Goal: Task Accomplishment & Management: Manage account settings

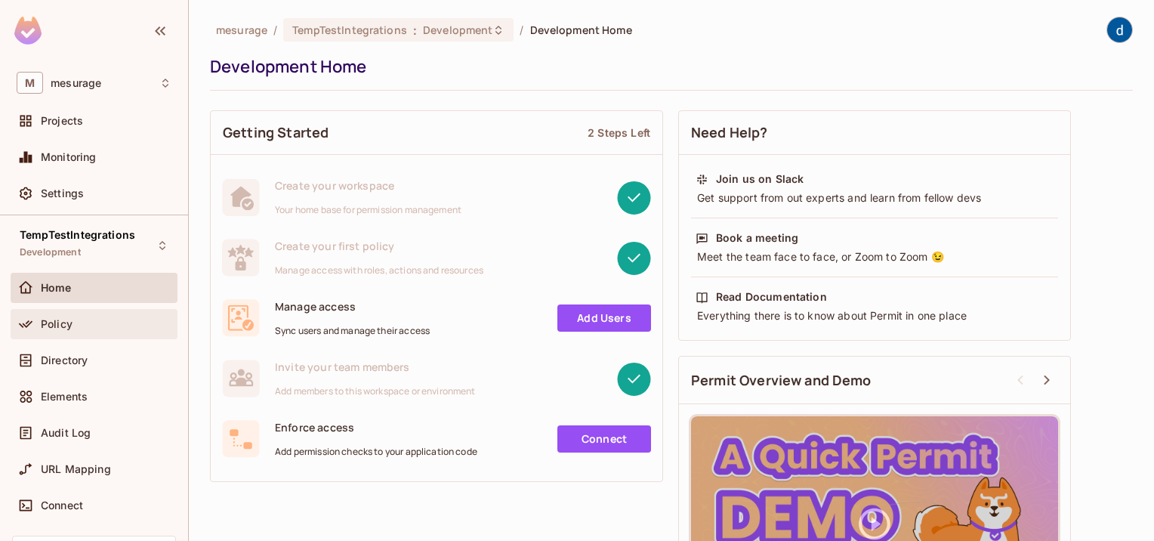
click at [63, 330] on div "Policy" at bounding box center [94, 324] width 155 height 18
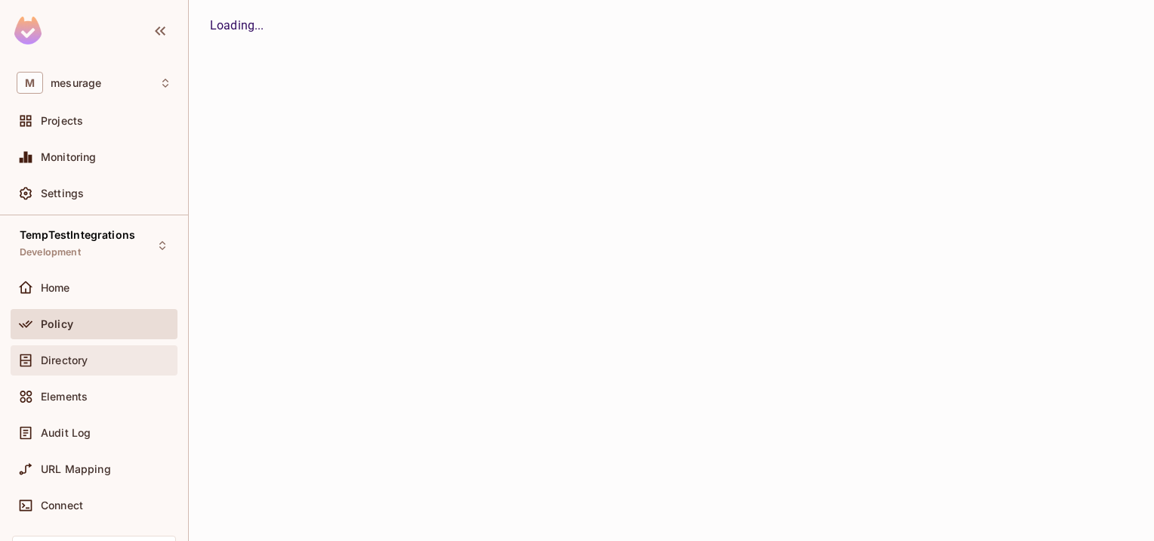
click at [69, 358] on span "Directory" at bounding box center [64, 360] width 47 height 12
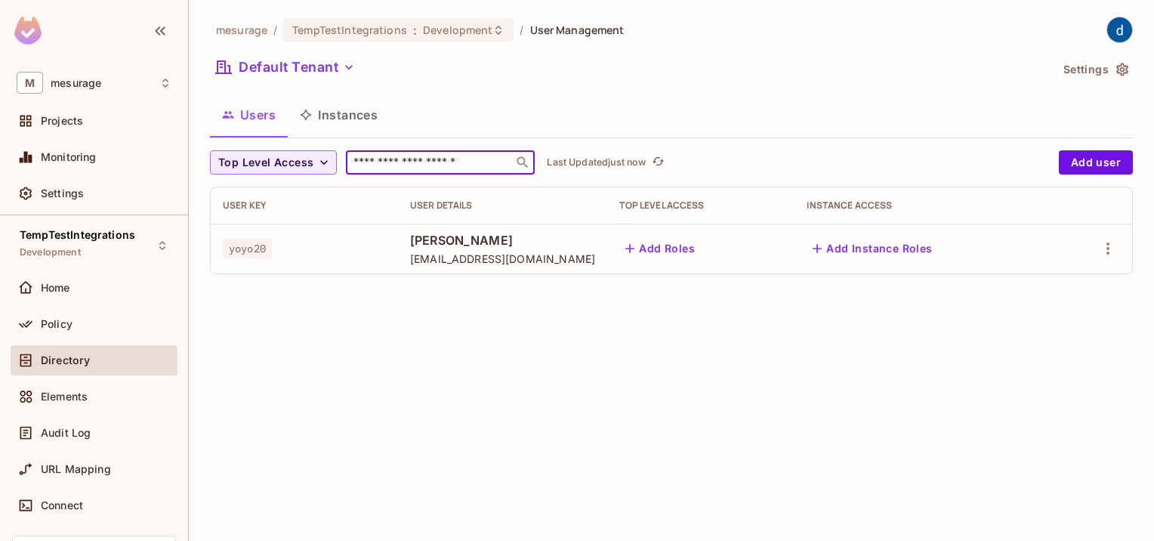
click at [409, 162] on input "text" at bounding box center [429, 162] width 159 height 15
type input "****"
click at [1112, 249] on icon "button" at bounding box center [1108, 248] width 18 height 18
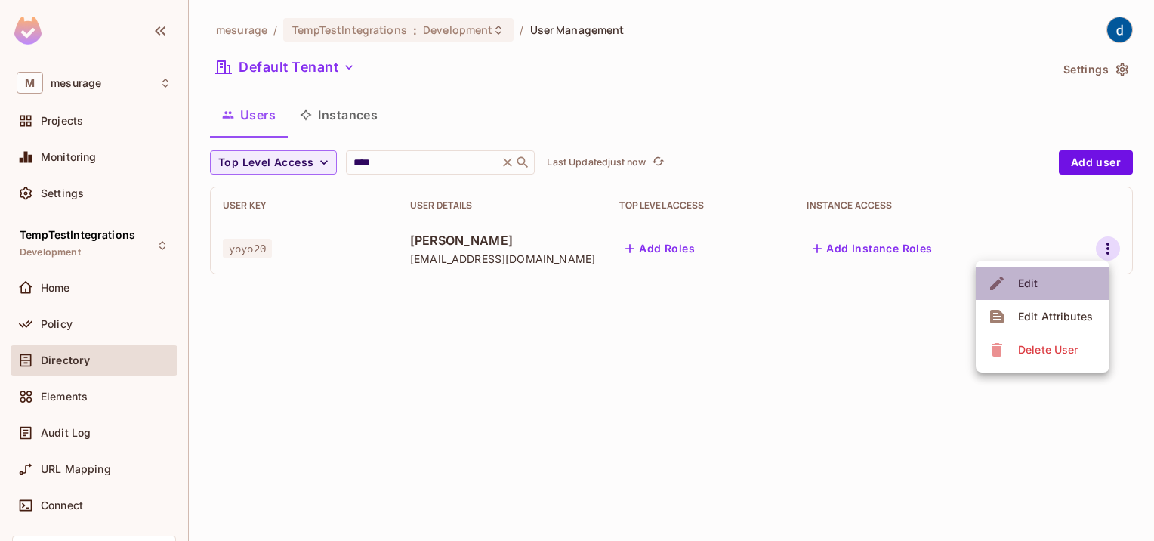
click at [1038, 296] on li "Edit" at bounding box center [1043, 283] width 134 height 33
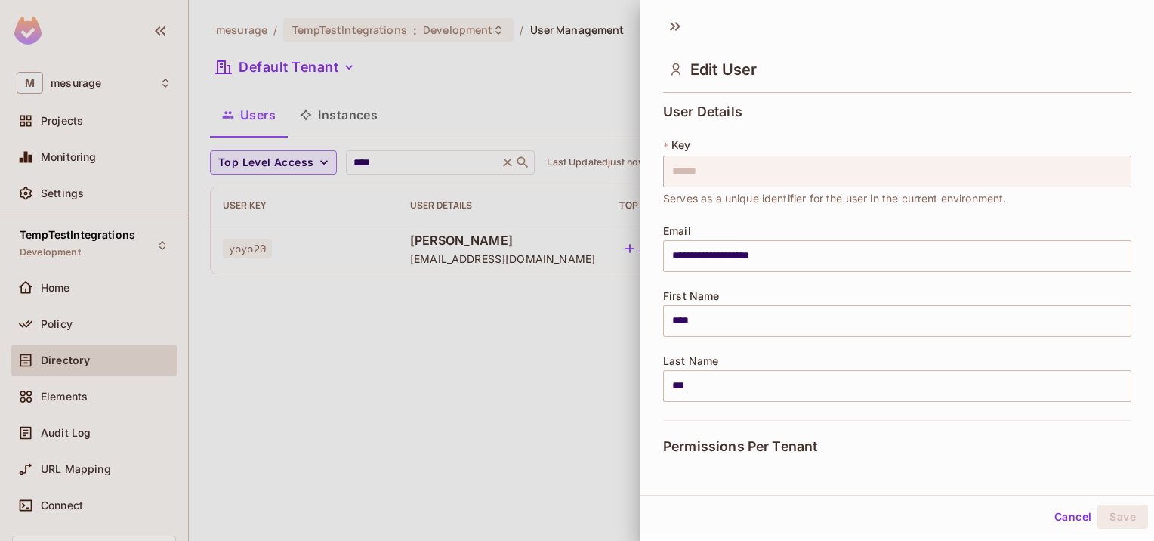
scroll to position [275, 0]
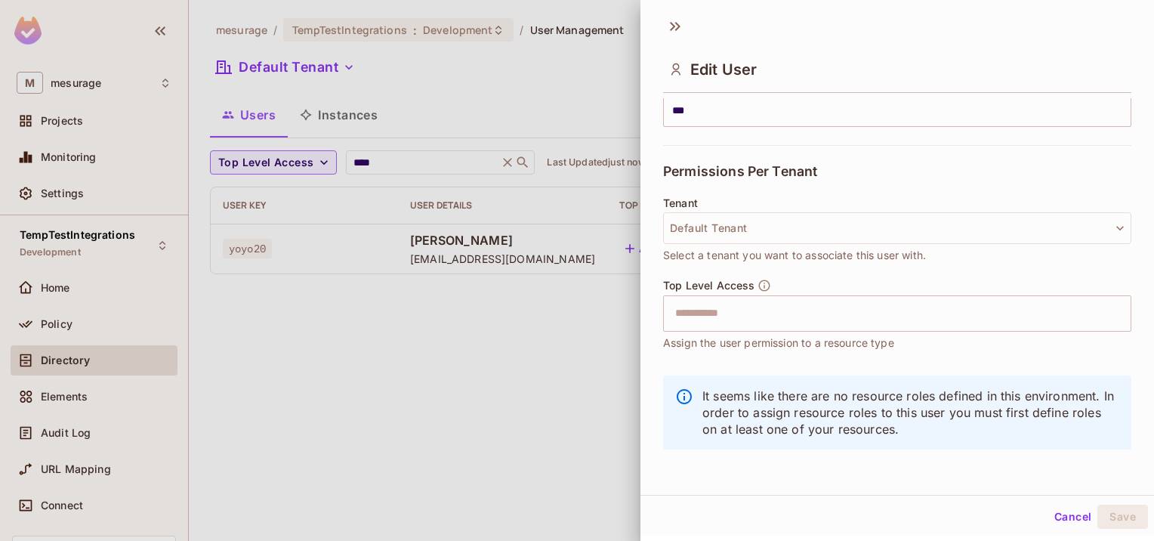
click at [457, 393] on div at bounding box center [577, 270] width 1154 height 541
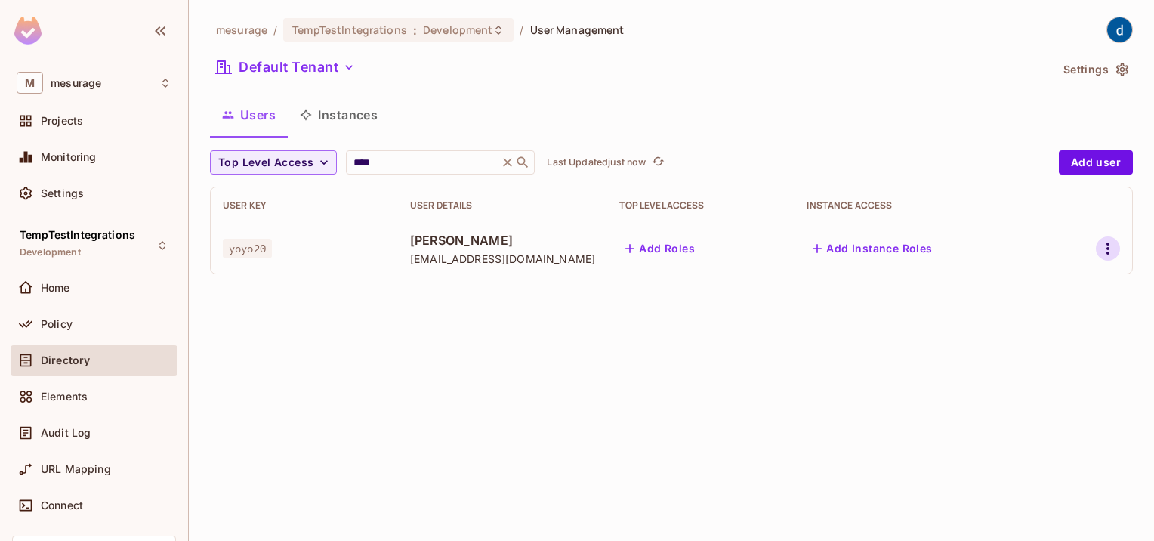
click at [1109, 252] on icon "button" at bounding box center [1108, 248] width 3 height 12
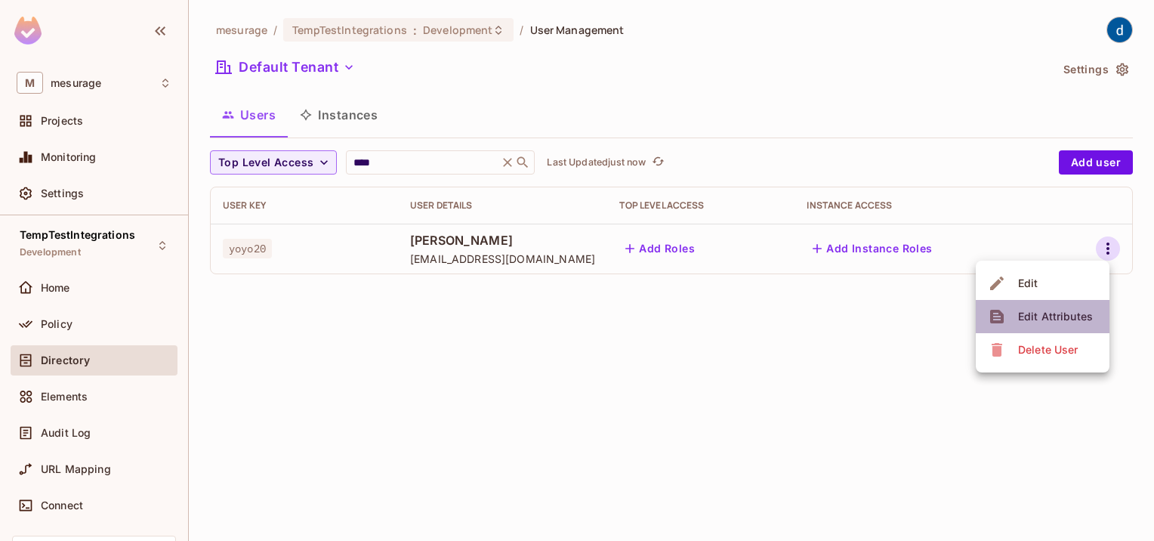
click at [1052, 309] on div "Edit Attributes" at bounding box center [1055, 316] width 75 height 15
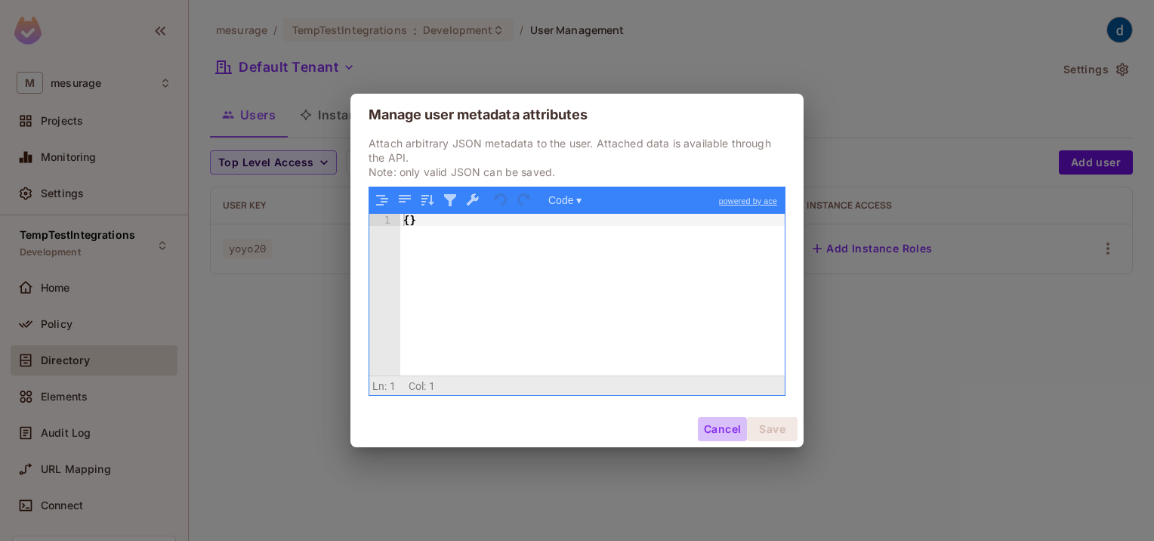
click at [725, 434] on button "Cancel" at bounding box center [722, 429] width 49 height 24
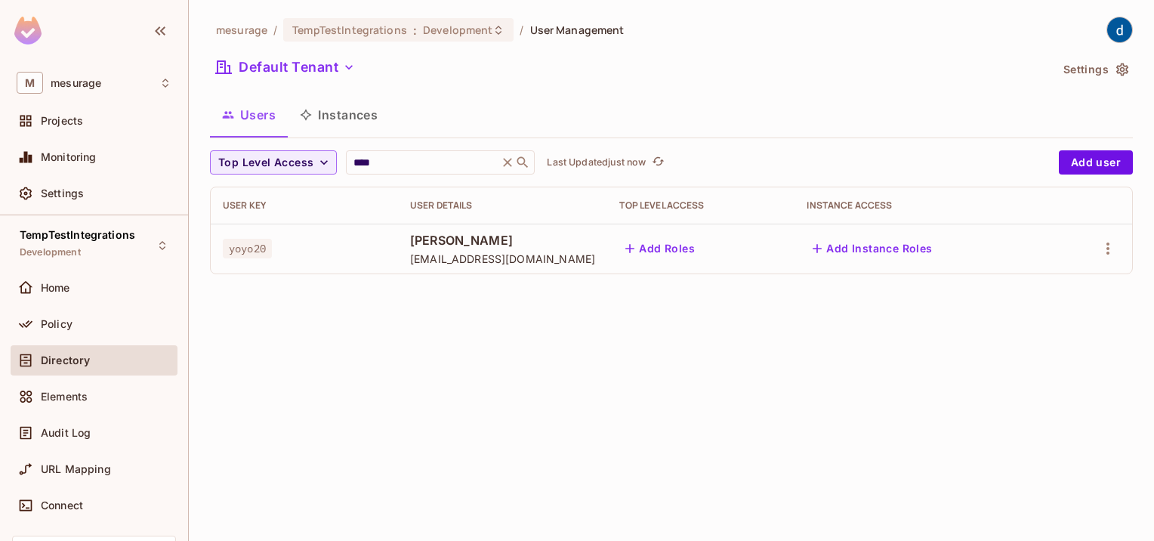
click at [850, 407] on div "mesurage / TempTestIntegrations : Development / User Management Default Tenant …" at bounding box center [671, 270] width 965 height 541
click at [91, 396] on div "Elements" at bounding box center [106, 397] width 131 height 12
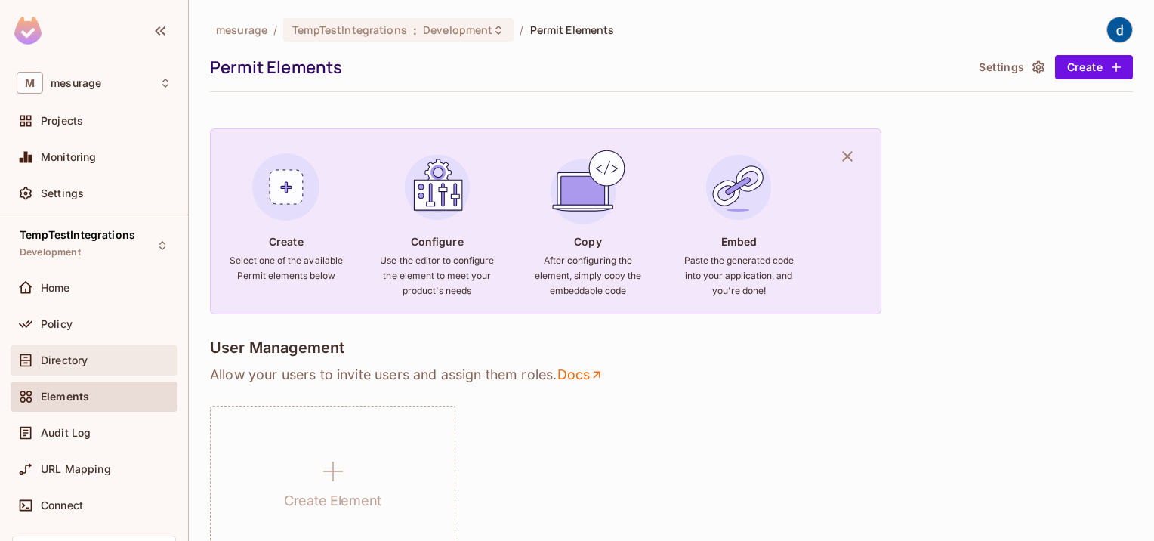
click at [88, 362] on span "Directory" at bounding box center [64, 360] width 47 height 12
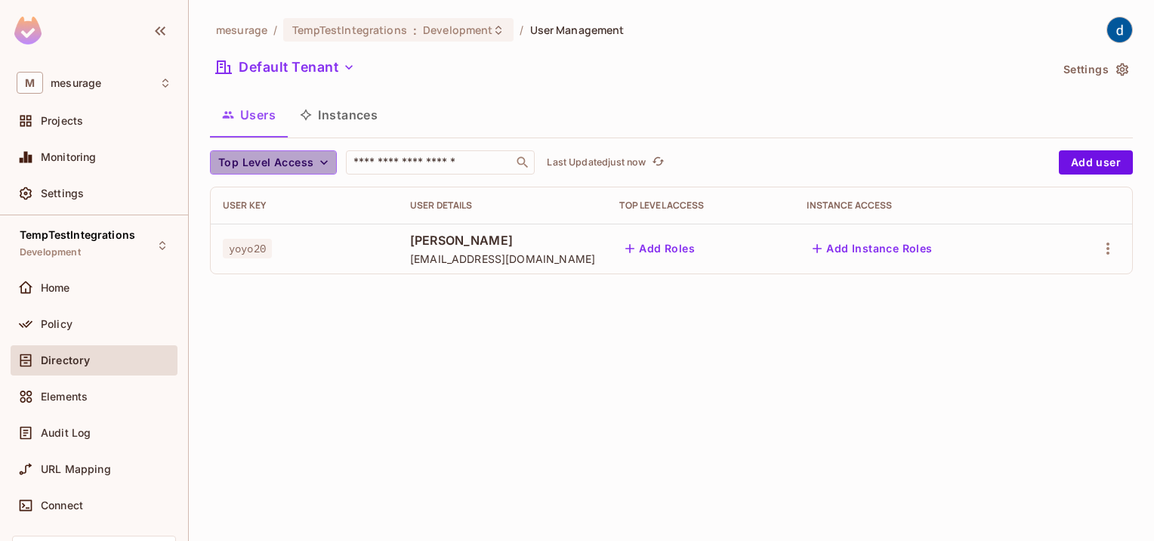
click at [327, 159] on icon "button" at bounding box center [324, 162] width 15 height 15
click at [327, 159] on div at bounding box center [577, 270] width 1154 height 541
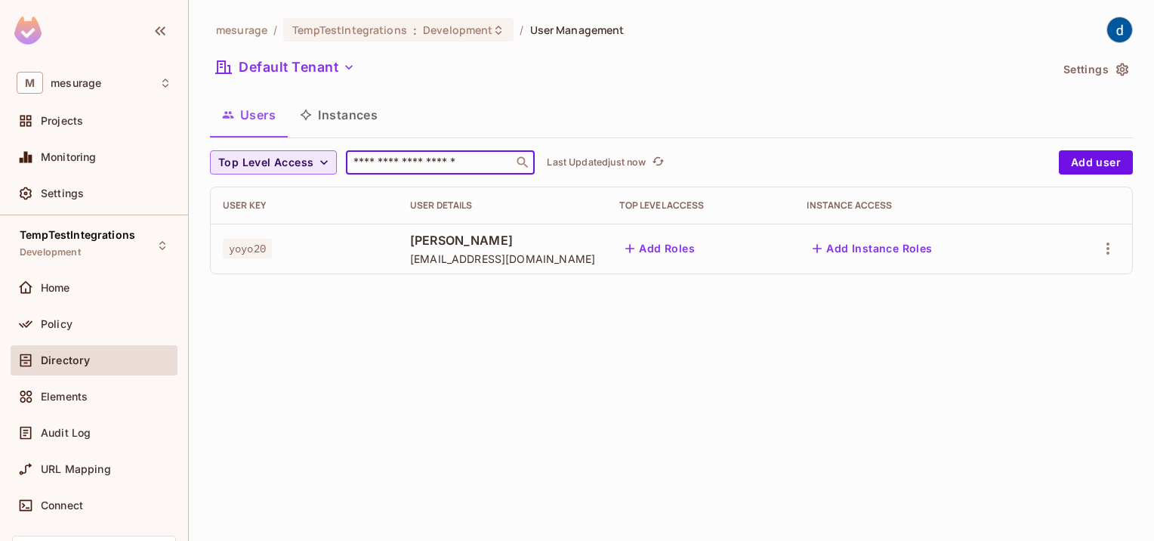
click at [431, 162] on input "text" at bounding box center [429, 162] width 159 height 15
paste input "**********"
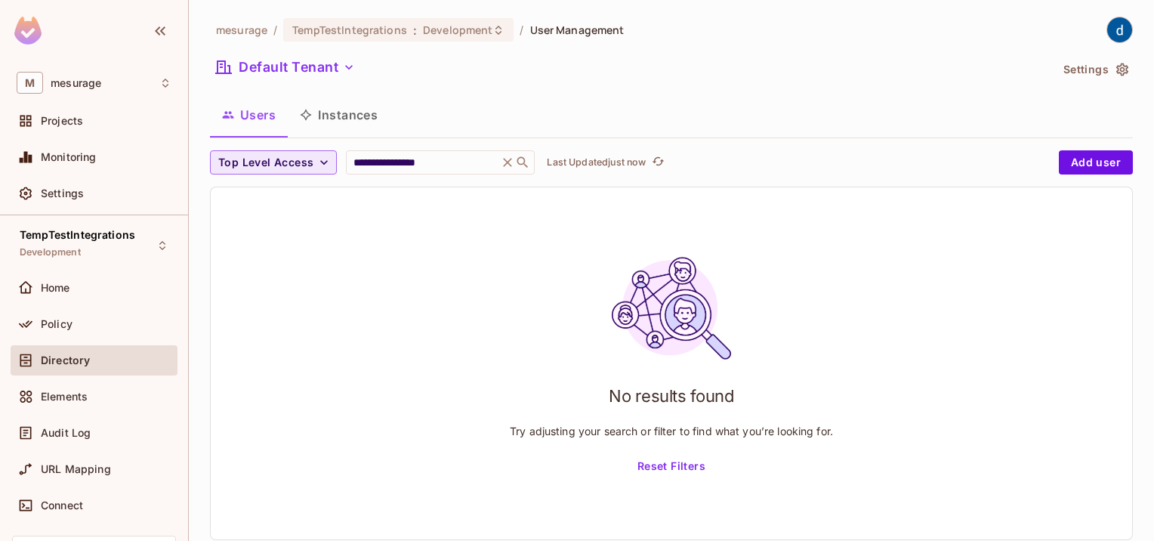
click at [518, 119] on div "Users Instances" at bounding box center [671, 115] width 923 height 38
click at [449, 162] on input "**********" at bounding box center [422, 162] width 144 height 15
type input "*"
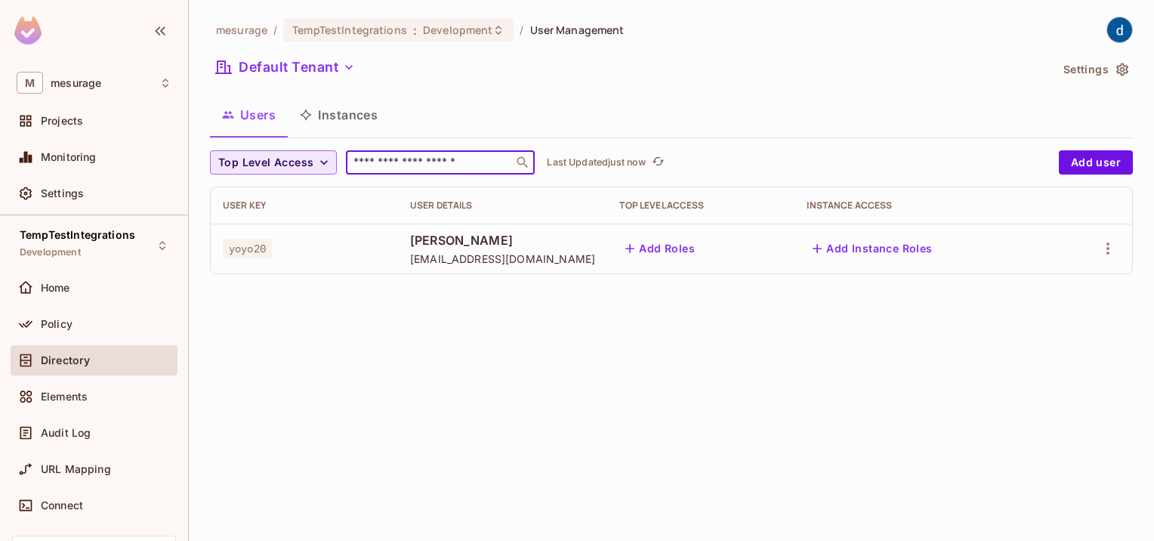
click at [446, 166] on input "text" at bounding box center [429, 162] width 159 height 15
click at [415, 160] on input "text" at bounding box center [429, 162] width 159 height 15
paste input "**********"
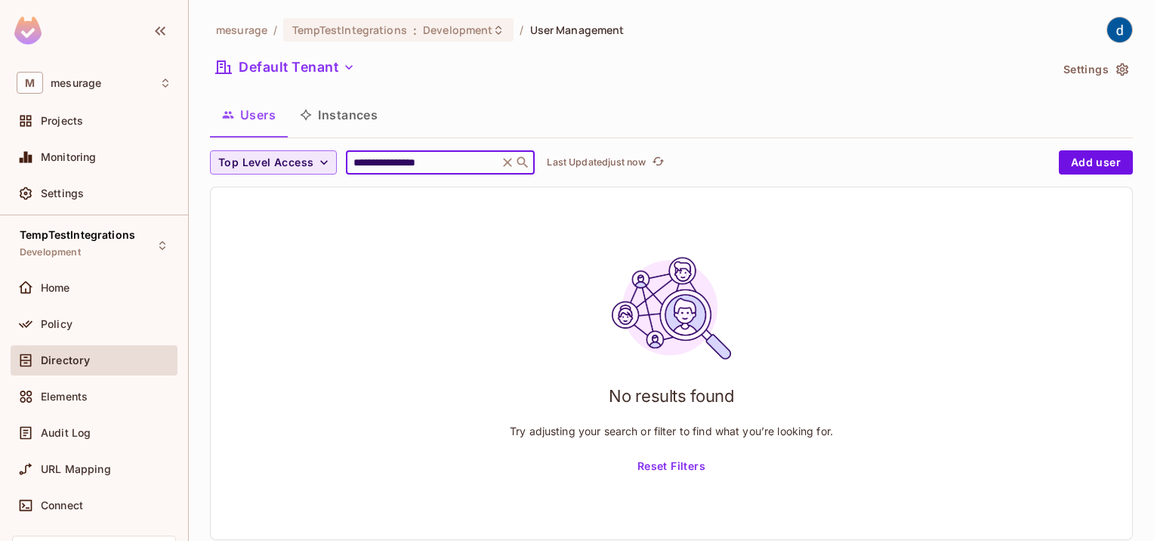
click at [447, 163] on input "**********" at bounding box center [422, 162] width 144 height 15
click at [447, 163] on input "********" at bounding box center [422, 162] width 144 height 15
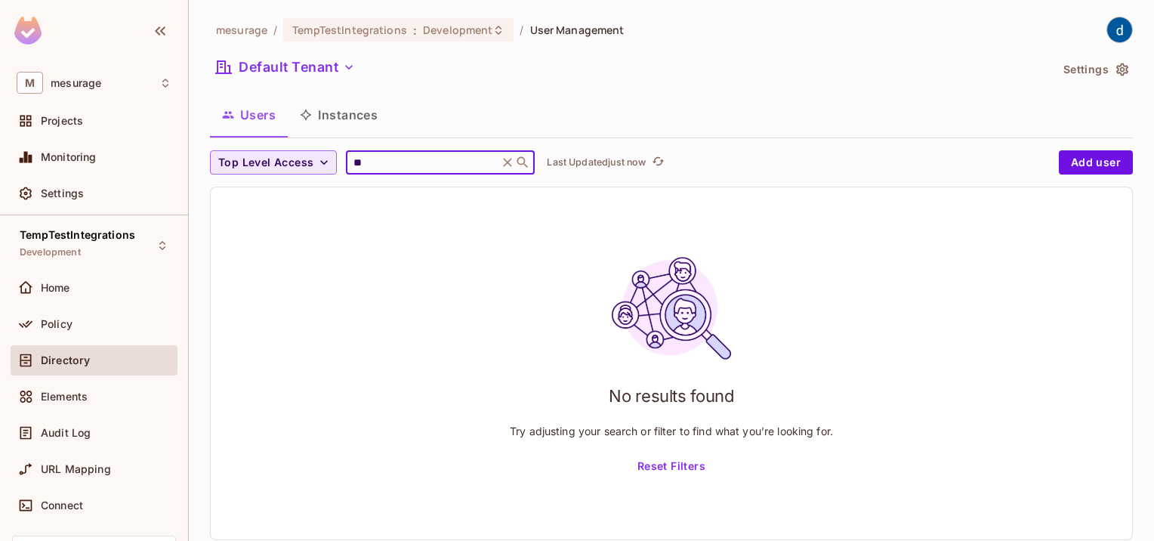
type input "*"
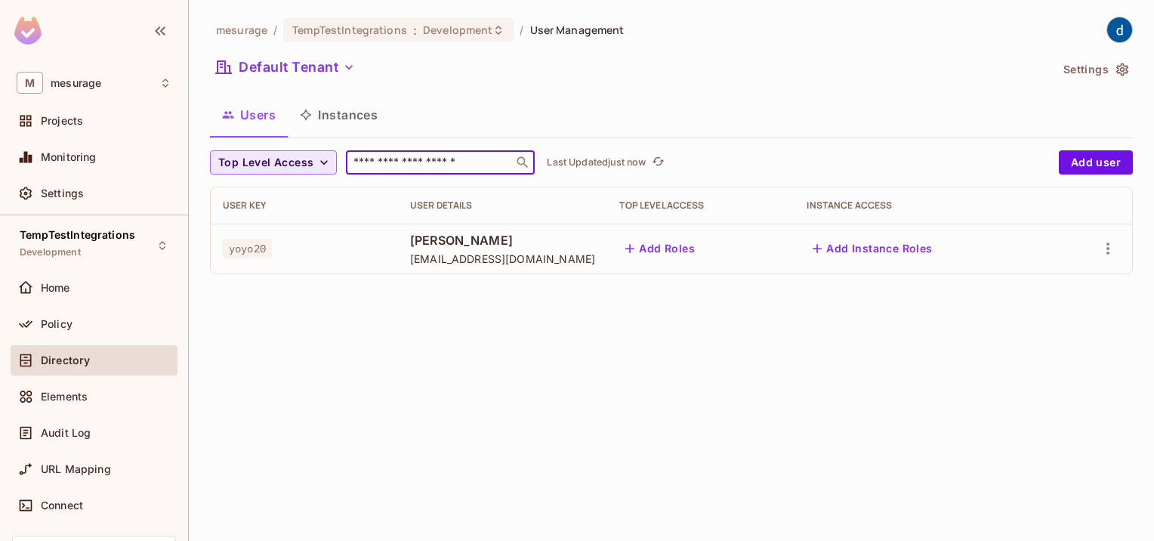
type input "*"
click at [801, 165] on div "Top Level Access ​ Last Updated just now" at bounding box center [630, 162] width 841 height 24
click at [1111, 252] on icon "button" at bounding box center [1108, 248] width 18 height 18
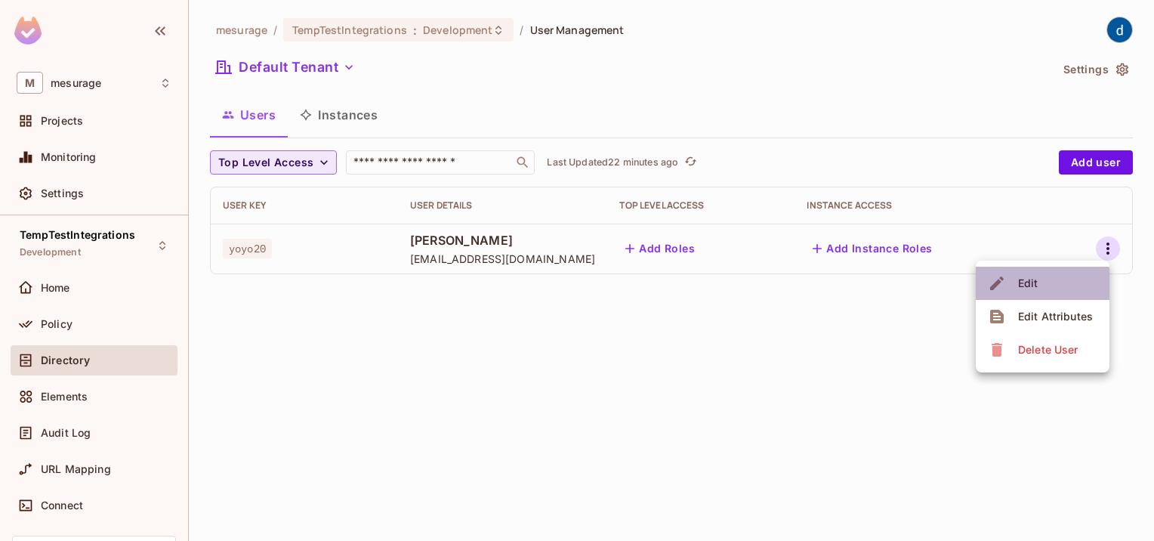
click at [1042, 286] on span "Edit" at bounding box center [1028, 283] width 29 height 24
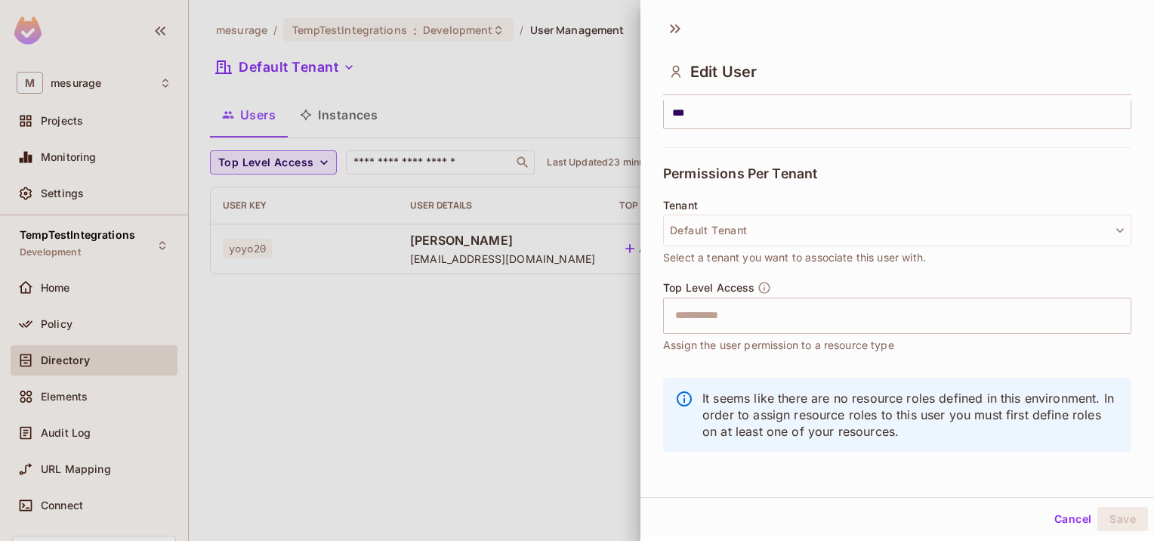
scroll to position [2, 0]
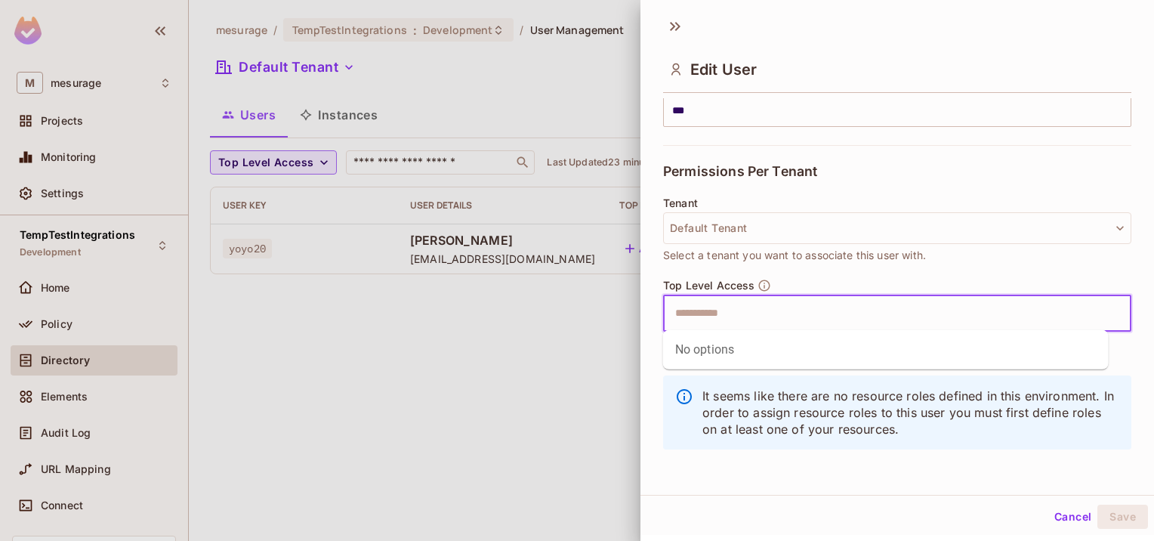
click at [982, 302] on input "text" at bounding box center [884, 313] width 436 height 30
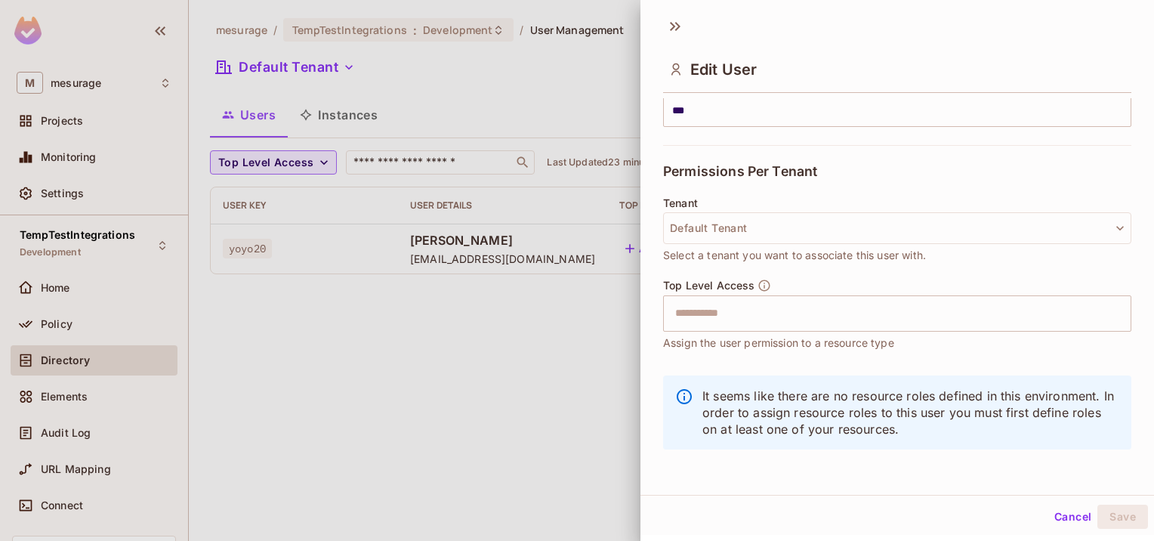
click at [1000, 168] on div "Permissions Per Tenant" at bounding box center [897, 171] width 468 height 52
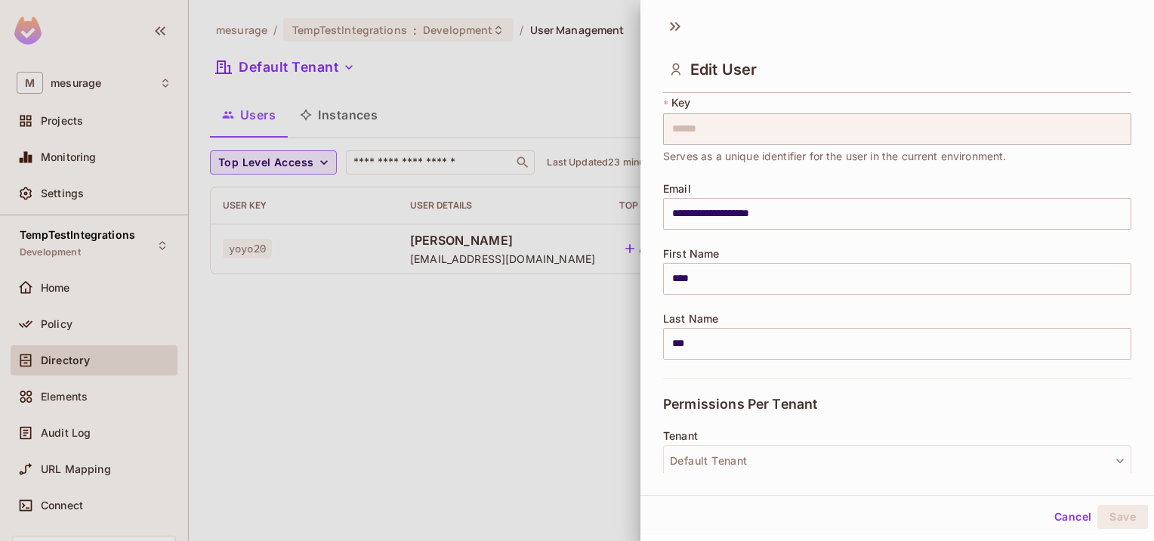
scroll to position [0, 0]
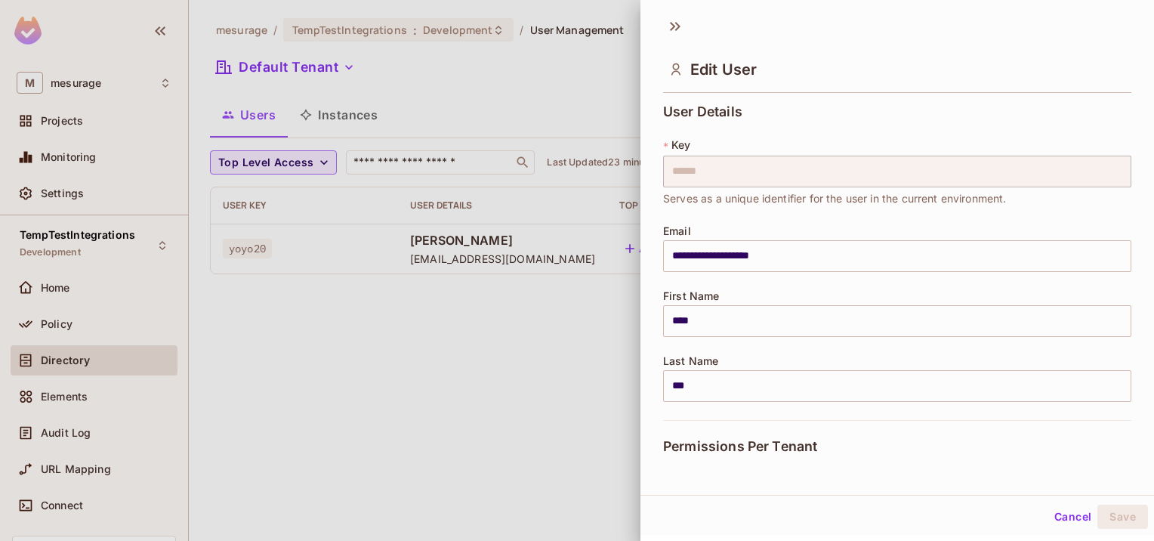
click at [517, 354] on div at bounding box center [577, 270] width 1154 height 541
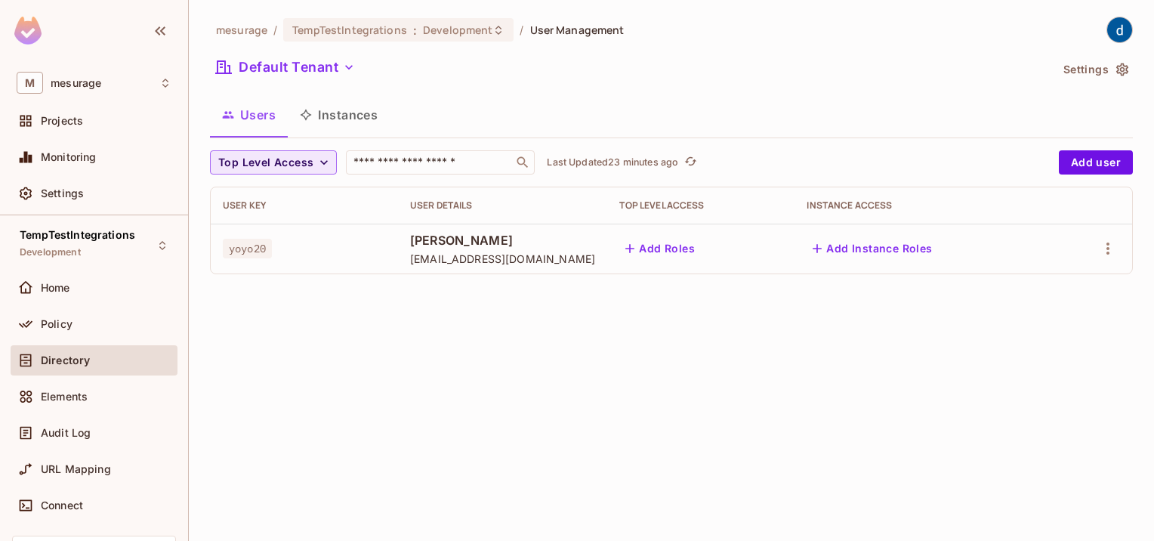
click at [853, 420] on div "mesurage / TempTestIntegrations : Development / User Management Default Tenant …" at bounding box center [671, 270] width 965 height 541
